Goal: Transaction & Acquisition: Book appointment/travel/reservation

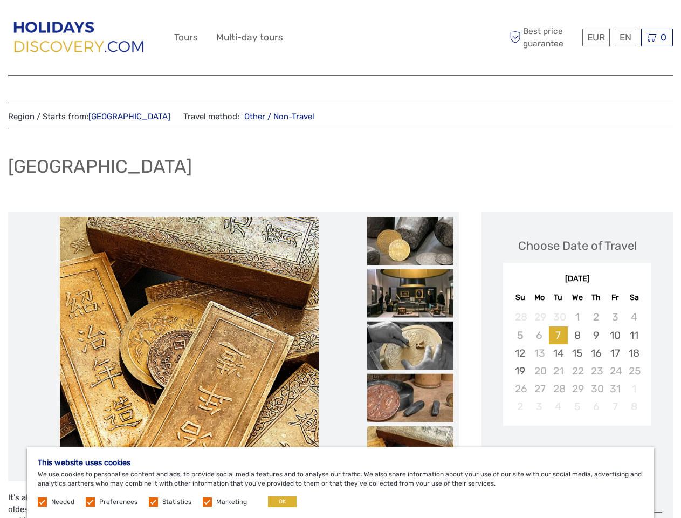
click at [340, 38] on div "EUR EUR $ £ EN English Español Deutsch Tours Multi-day tours More Best price gu…" at bounding box center [340, 37] width 333 height 59
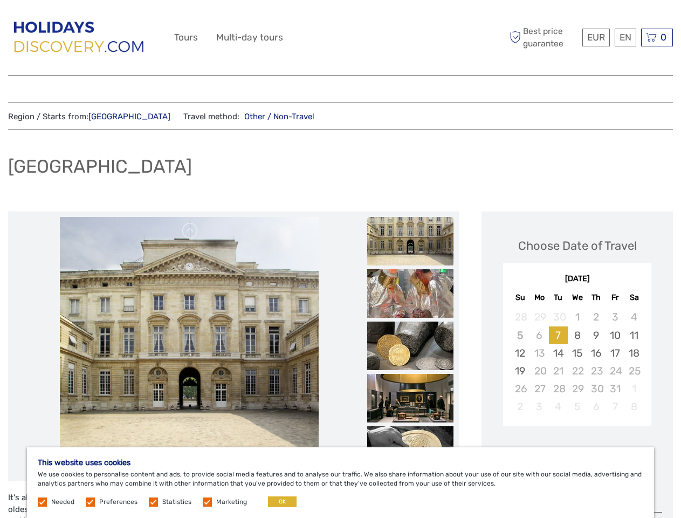
click at [596, 37] on span "EUR" at bounding box center [597, 37] width 18 height 11
click at [625, 37] on div "EN English Español Deutsch" at bounding box center [626, 38] width 22 height 18
click at [657, 37] on div "0 Items Total €0,00 Checkout The shopping cart is empty." at bounding box center [658, 38] width 32 height 18
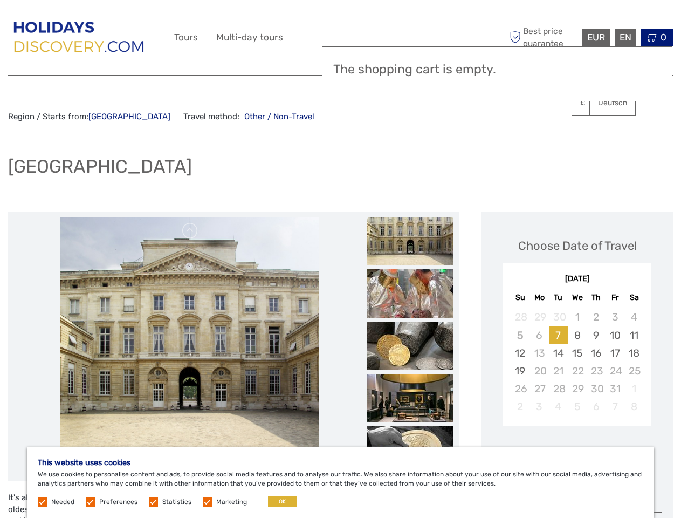
click at [189, 346] on img at bounding box center [189, 346] width 259 height 259
click at [190, 231] on link at bounding box center [190, 230] width 17 height 17
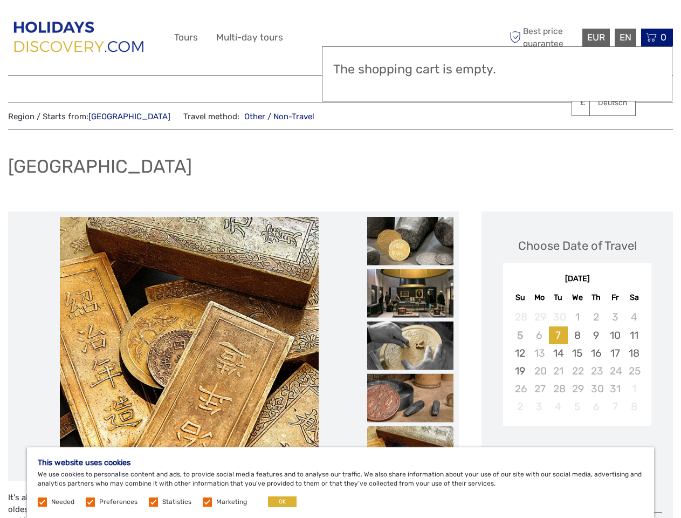
click at [411, 137] on div "Region / Starts from: [GEOGRAPHIC_DATA] Travel method: Other / Non-Travel [GEOG…" at bounding box center [340, 452] width 665 height 699
click at [411, 241] on img at bounding box center [410, 241] width 86 height 49
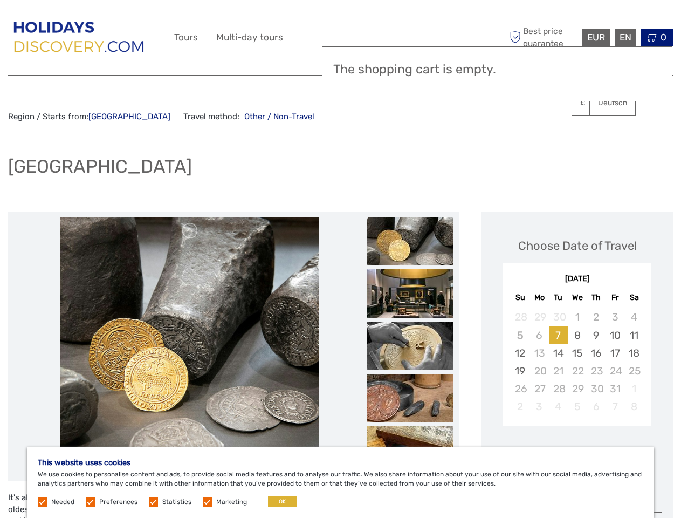
click at [411, 294] on img at bounding box center [410, 293] width 86 height 49
